Goal: Task Accomplishment & Management: Manage account settings

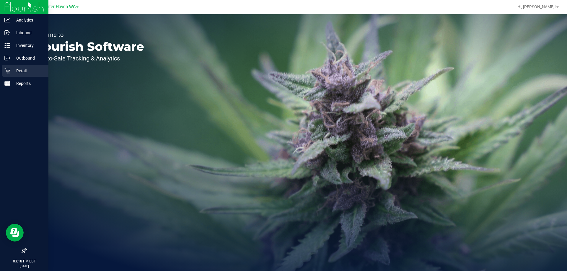
click at [19, 71] on p "Retail" at bounding box center [27, 70] width 35 height 7
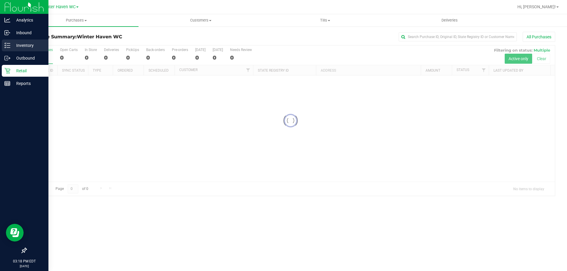
click at [10, 45] on p "Inventory" at bounding box center [27, 45] width 35 height 7
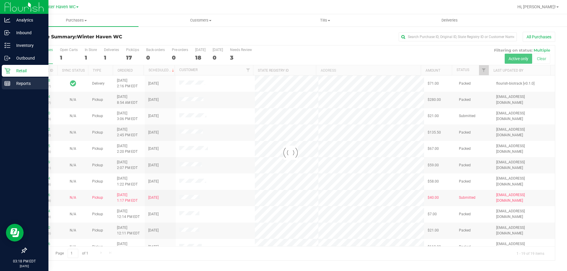
click at [23, 81] on p "Reports" at bounding box center [27, 83] width 35 height 7
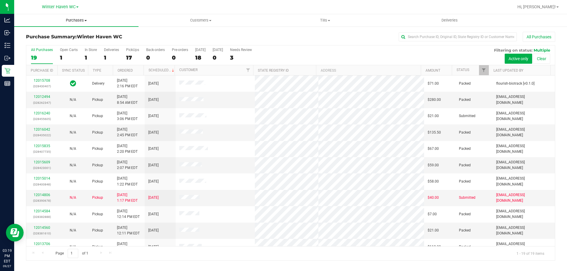
click at [76, 20] on span "Purchases" at bounding box center [76, 20] width 124 height 5
click at [70, 45] on li "Fulfillment" at bounding box center [76, 42] width 124 height 7
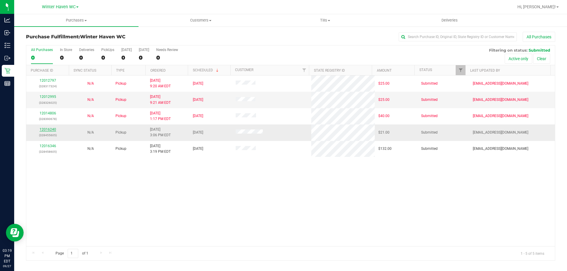
click at [46, 129] on link "12016240" at bounding box center [48, 130] width 17 height 4
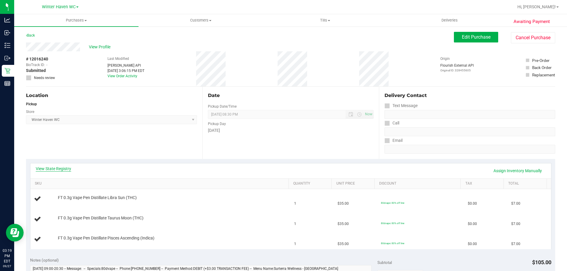
click at [64, 170] on link "View State Registry" at bounding box center [53, 169] width 35 height 6
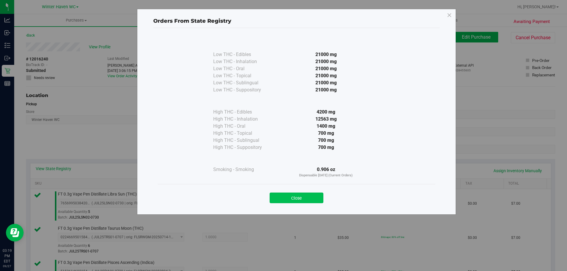
click at [282, 198] on button "Close" at bounding box center [297, 198] width 54 height 11
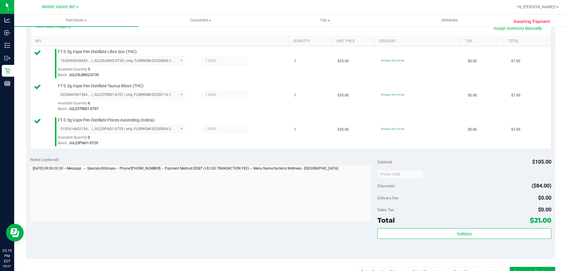
scroll to position [148, 0]
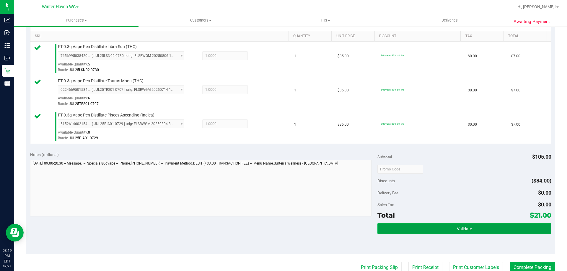
click at [282, 228] on button "Validate" at bounding box center [464, 228] width 174 height 11
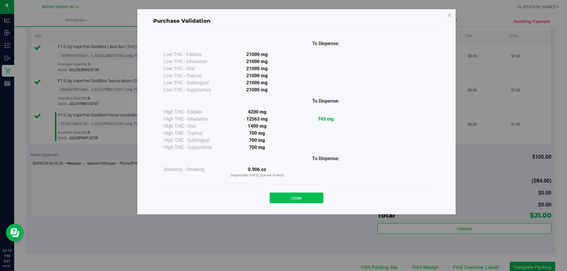
click at [282, 196] on button "Close" at bounding box center [297, 198] width 54 height 11
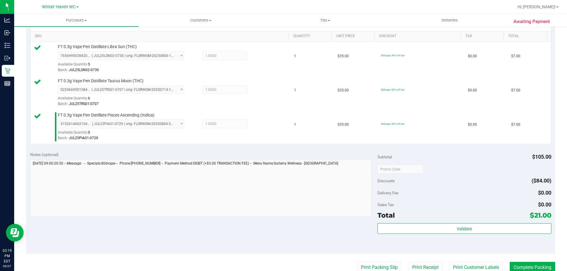
scroll to position [236, 0]
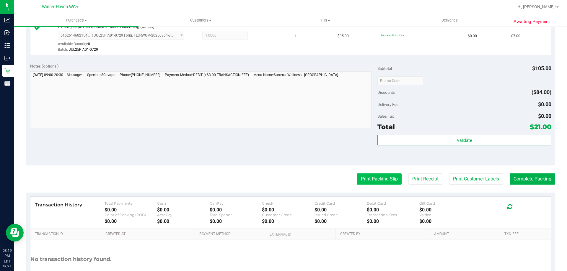
click at [282, 176] on button "Print Packing Slip" at bounding box center [379, 179] width 45 height 11
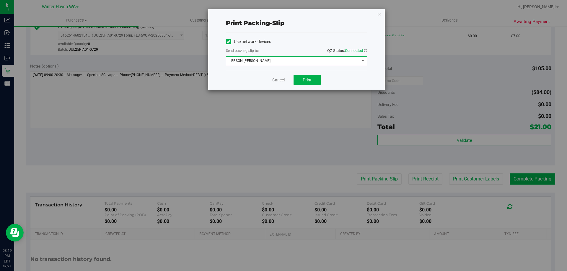
click at [249, 60] on span "EPSON-JAMES BUCHANAN" at bounding box center [292, 61] width 133 height 8
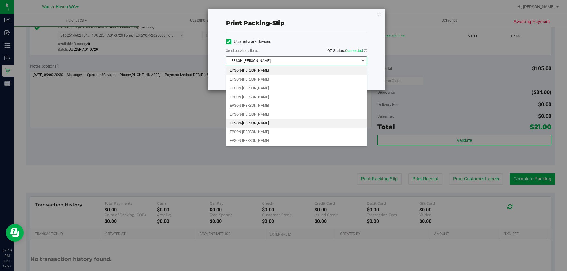
click at [256, 121] on li "EPSON-JAMES-OTTO" at bounding box center [296, 123] width 141 height 9
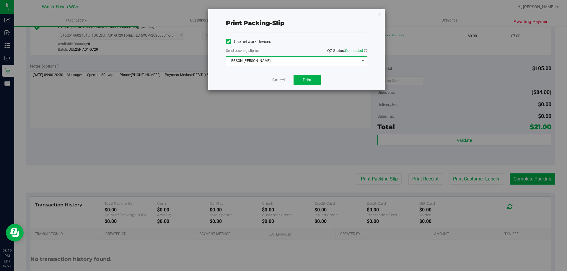
click at [242, 71] on div "Cancel Print" at bounding box center [296, 80] width 141 height 20
click at [282, 85] on button "Print" at bounding box center [306, 80] width 27 height 10
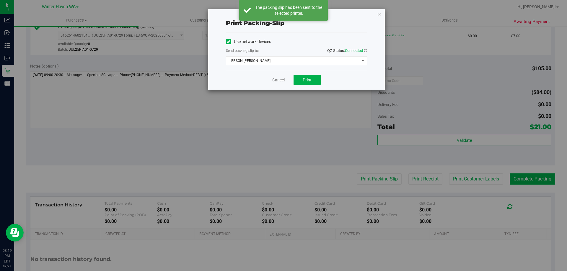
click at [282, 14] on icon "button" at bounding box center [379, 14] width 4 height 7
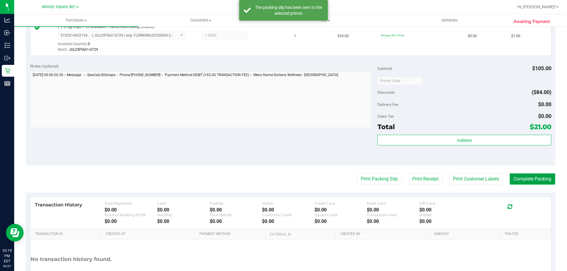
click at [282, 184] on button "Complete Packing" at bounding box center [531, 179] width 45 height 11
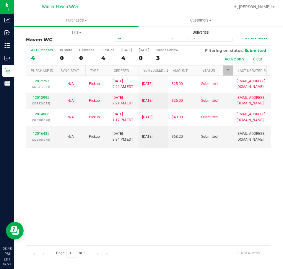
click at [202, 30] on span "Deliveries" at bounding box center [200, 32] width 32 height 5
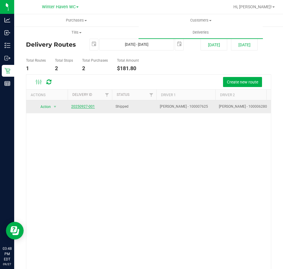
click at [92, 106] on link "20250927-001" at bounding box center [83, 106] width 24 height 4
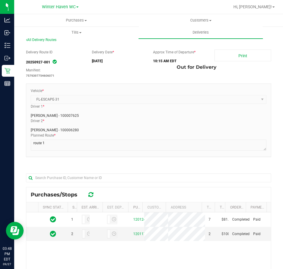
click at [56, 38] on link "Tills Manage tills Reconcile e-payments" at bounding box center [76, 32] width 124 height 12
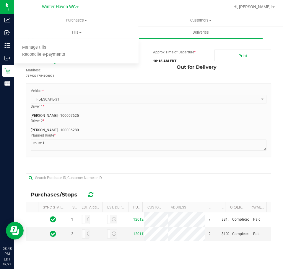
click at [178, 96] on kendo-dropdownlist "FL-ESCAPE-31" at bounding box center [149, 99] width 236 height 9
click at [43, 41] on span "All Delivery Routes" at bounding box center [41, 40] width 30 height 4
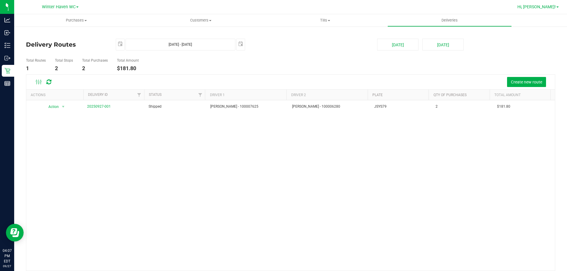
click at [282, 8] on span "Hi, [PERSON_NAME]!" at bounding box center [536, 6] width 38 height 5
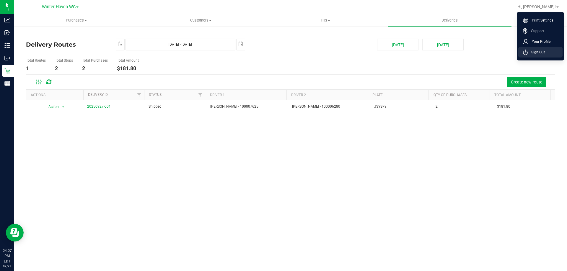
click at [282, 53] on li "Sign Out" at bounding box center [540, 52] width 44 height 11
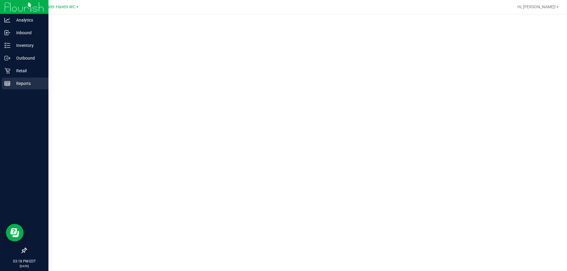
click at [6, 83] on line at bounding box center [7, 83] width 5 height 0
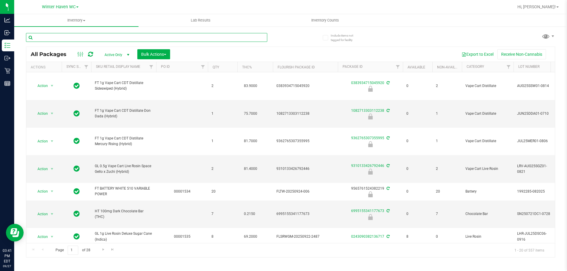
click at [135, 37] on input "text" at bounding box center [146, 37] width 241 height 9
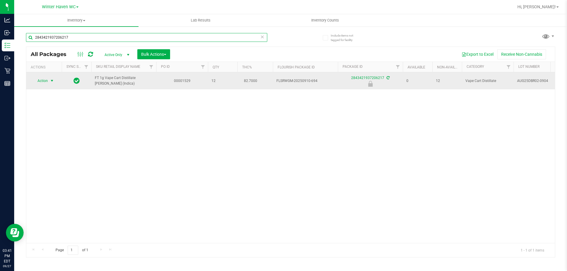
type input "2843421937206217"
click at [53, 81] on span "select" at bounding box center [52, 81] width 5 height 5
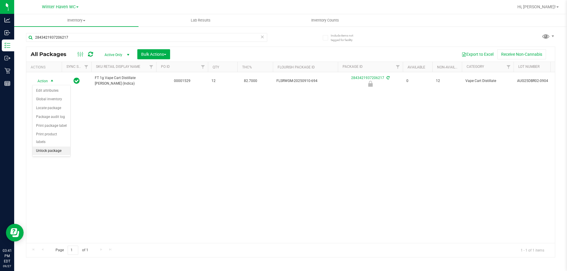
click at [60, 147] on li "Unlock package" at bounding box center [51, 151] width 38 height 9
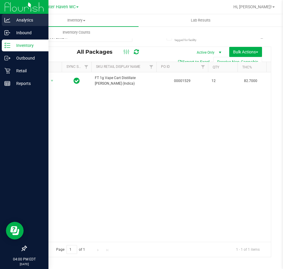
click at [12, 21] on p "Analytics" at bounding box center [27, 20] width 35 height 7
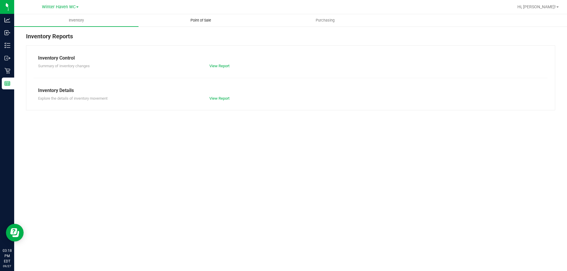
click at [195, 22] on span "Point of Sale" at bounding box center [200, 20] width 37 height 5
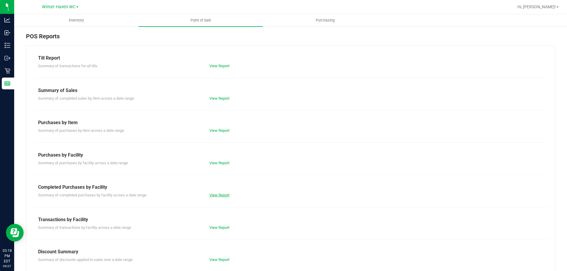
click at [220, 194] on link "View Report" at bounding box center [219, 195] width 20 height 4
